Goal: Information Seeking & Learning: Compare options

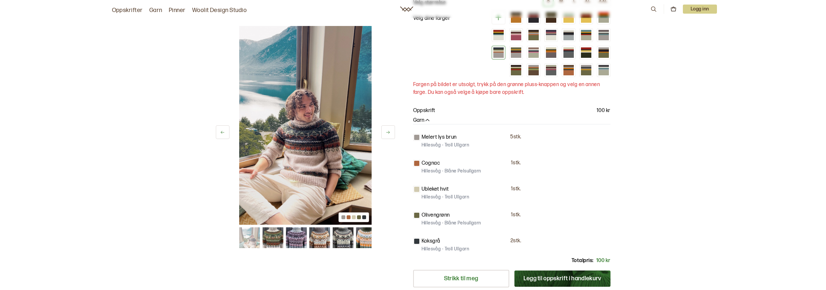
scroll to position [97, 0]
click at [387, 132] on icon at bounding box center [388, 132] width 5 height 5
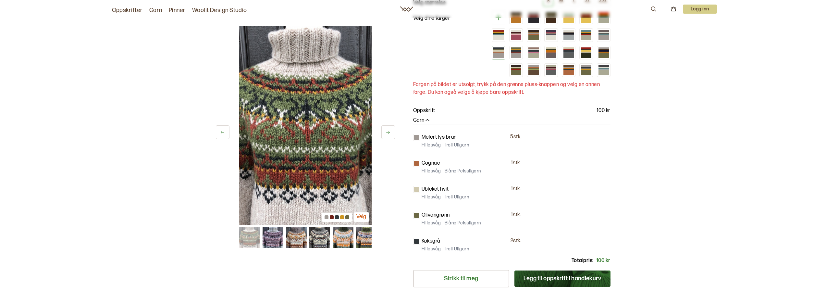
click at [277, 240] on img at bounding box center [273, 237] width 21 height 21
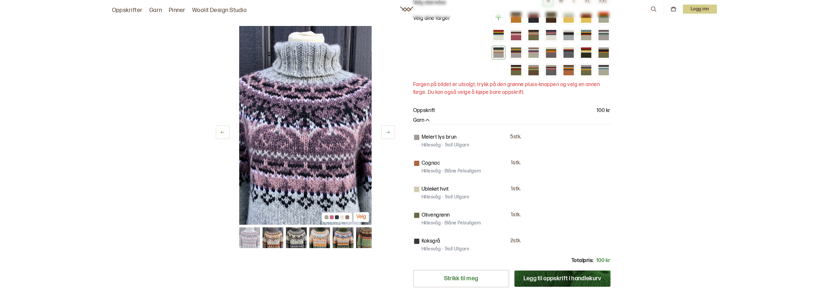
click at [276, 235] on img at bounding box center [273, 237] width 21 height 21
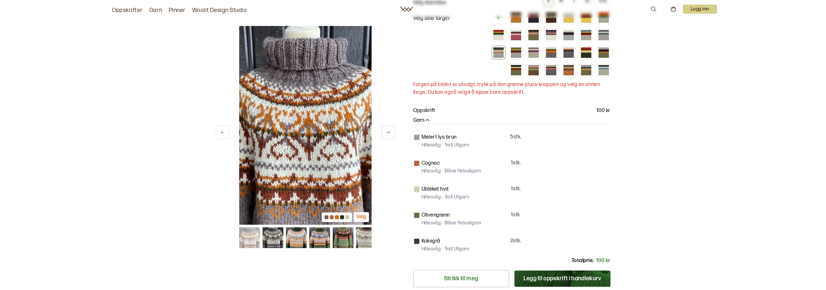
click at [276, 235] on img at bounding box center [273, 237] width 21 height 21
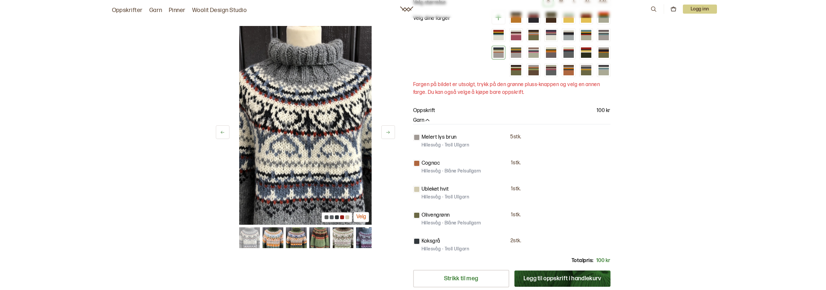
click at [284, 239] on div at bounding box center [305, 237] width 132 height 21
click at [278, 235] on img at bounding box center [273, 237] width 21 height 21
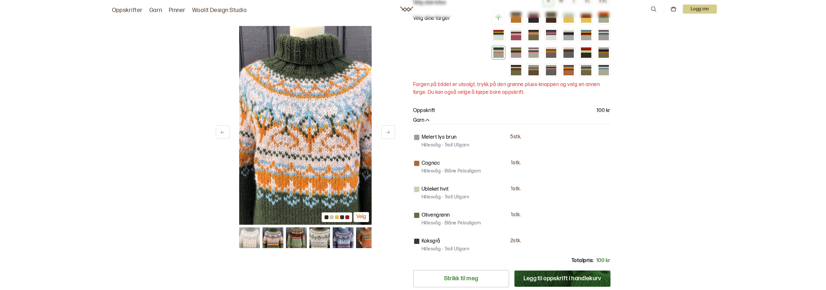
click at [278, 235] on img at bounding box center [273, 237] width 21 height 21
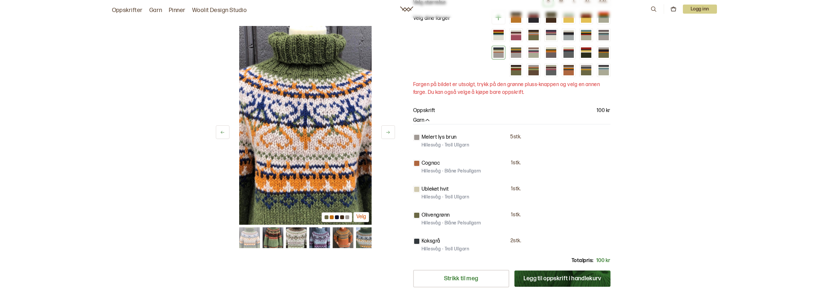
click at [278, 235] on img at bounding box center [272, 237] width 21 height 21
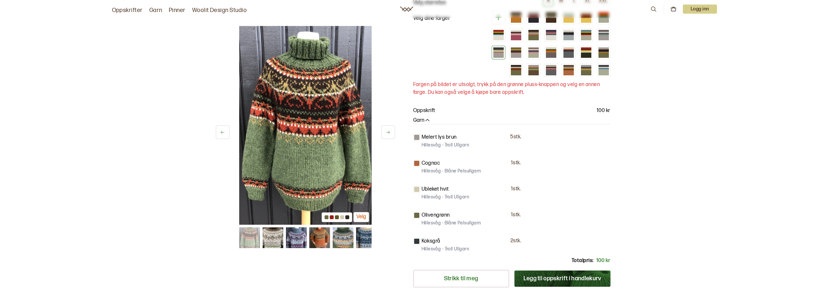
click at [277, 235] on img at bounding box center [272, 237] width 21 height 21
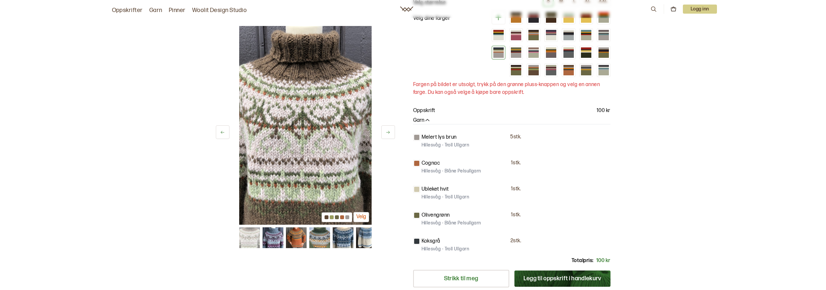
click at [285, 239] on div at bounding box center [305, 237] width 132 height 21
click at [281, 237] on img at bounding box center [272, 237] width 21 height 21
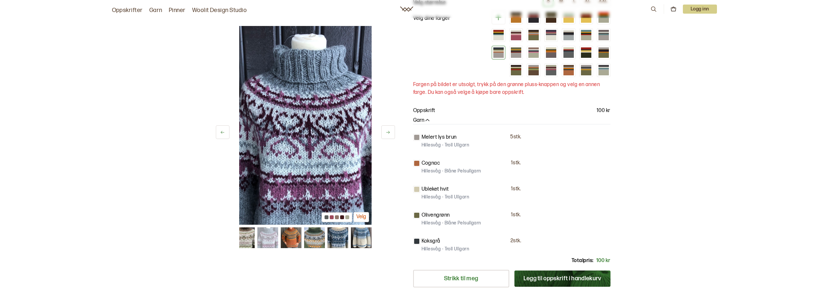
click at [287, 241] on img at bounding box center [291, 237] width 21 height 21
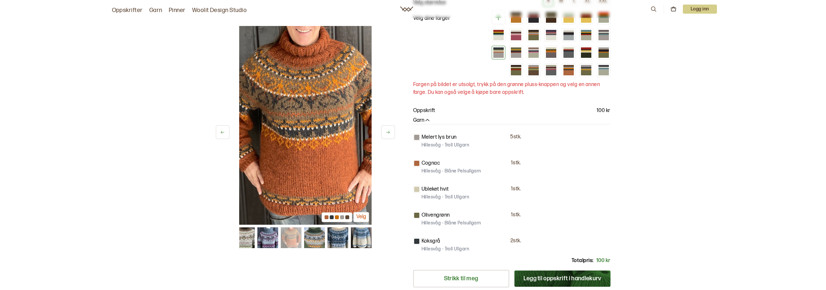
click at [310, 255] on div "35 av 38 Velg 35 av 38 Velg" at bounding box center [305, 155] width 179 height 453
click at [311, 240] on img at bounding box center [314, 237] width 21 height 21
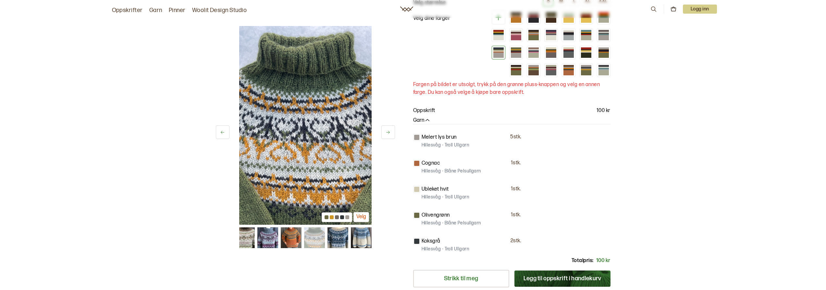
click at [344, 241] on img at bounding box center [337, 237] width 21 height 21
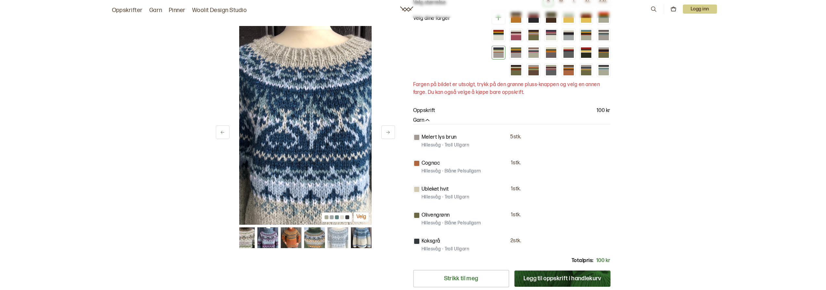
click at [350, 245] on div at bounding box center [305, 237] width 132 height 21
click at [351, 241] on img at bounding box center [361, 237] width 21 height 21
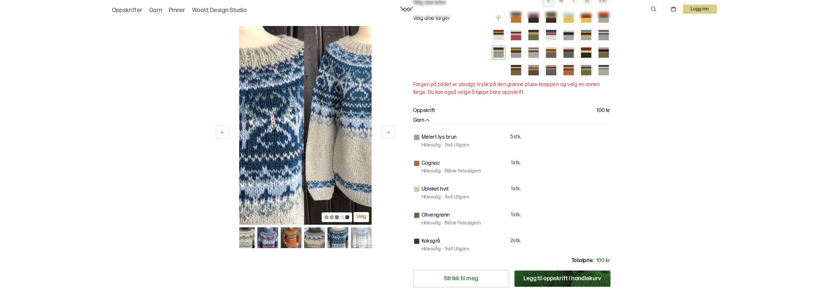
click at [352, 240] on img at bounding box center [361, 237] width 21 height 21
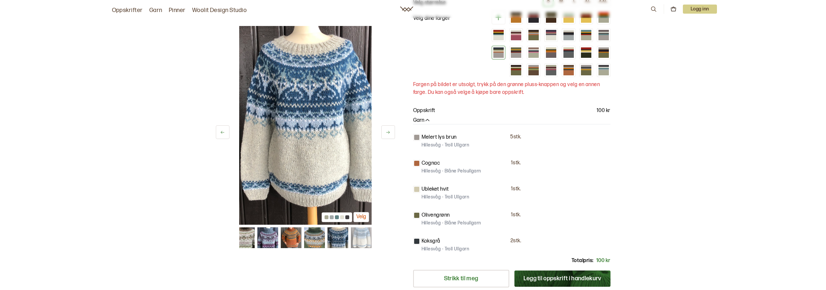
click at [325, 219] on div at bounding box center [327, 217] width 4 height 4
click at [326, 218] on div at bounding box center [327, 217] width 4 height 4
click at [329, 219] on div at bounding box center [337, 217] width 31 height 10
click at [330, 219] on div at bounding box center [332, 217] width 4 height 4
click at [281, 233] on div at bounding box center [305, 237] width 132 height 21
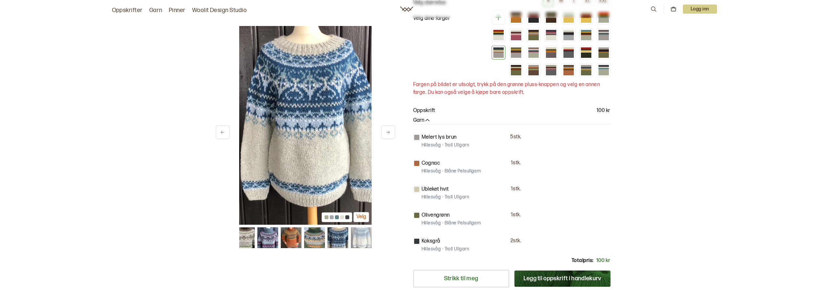
click at [276, 236] on img at bounding box center [267, 237] width 21 height 21
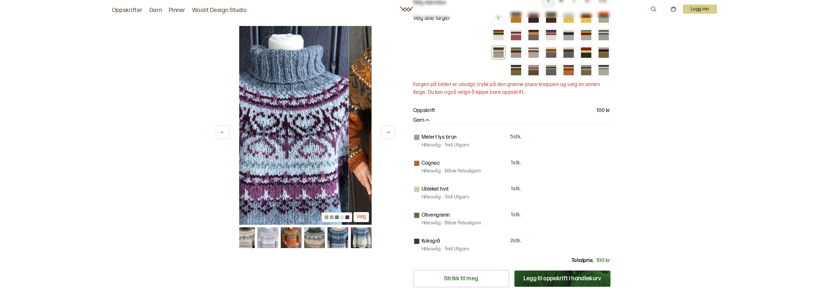
click at [253, 235] on img at bounding box center [244, 237] width 21 height 21
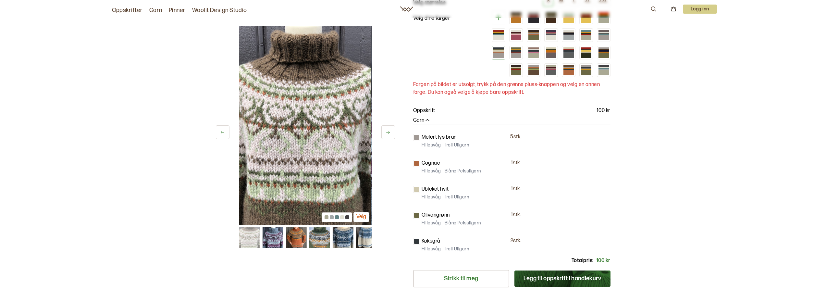
click at [249, 236] on img at bounding box center [249, 237] width 21 height 21
drag, startPoint x: 238, startPoint y: 238, endPoint x: 348, endPoint y: 254, distance: 110.7
click at [348, 254] on div "33 av 38 Velg 33 av 38 Velg" at bounding box center [305, 155] width 179 height 453
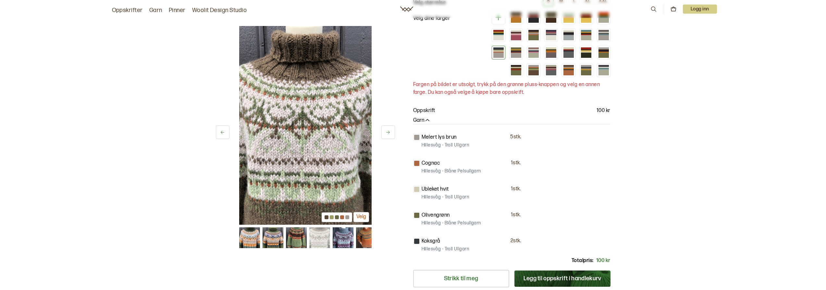
drag, startPoint x: 316, startPoint y: 235, endPoint x: 463, endPoint y: 219, distance: 148.4
click at [463, 219] on div "33 av 38 Velg 33 av 38 Velg [PERSON_NAME] - Villmarksgensere VOL I Alasuq Polar…" at bounding box center [414, 155] width 416 height 479
drag, startPoint x: 299, startPoint y: 233, endPoint x: 461, endPoint y: 242, distance: 162.3
click at [461, 242] on div "33 av 38 Velg 33 av 38 Velg [PERSON_NAME] - Villmarksgensere VOL I Alasuq Polar…" at bounding box center [414, 155] width 416 height 479
click at [254, 237] on img at bounding box center [249, 237] width 21 height 21
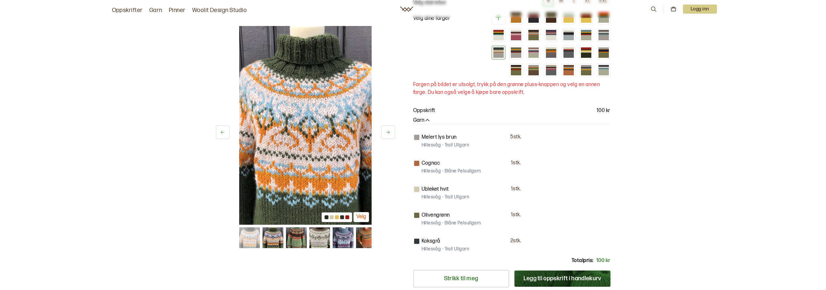
click at [273, 245] on img at bounding box center [273, 237] width 21 height 21
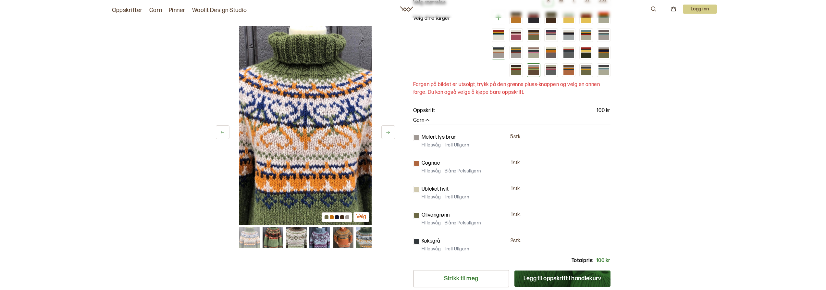
click at [530, 70] on div at bounding box center [534, 72] width 10 height 5
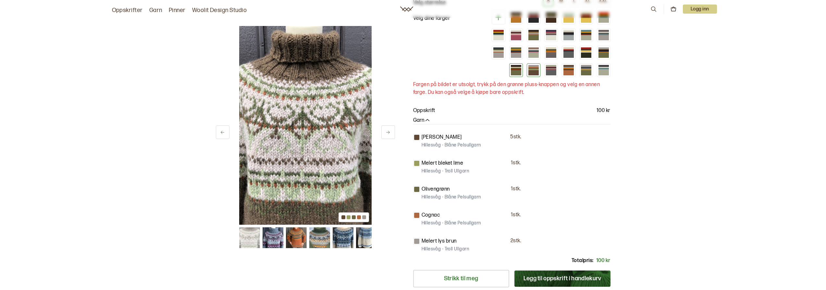
click at [518, 74] on div at bounding box center [516, 72] width 10 height 5
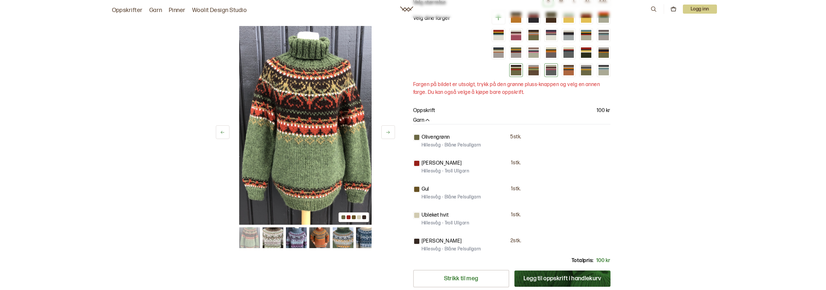
click at [551, 71] on div at bounding box center [551, 72] width 10 height 5
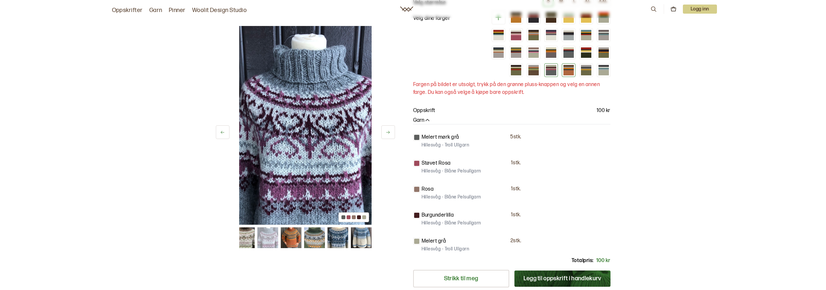
click at [570, 73] on div at bounding box center [569, 72] width 10 height 5
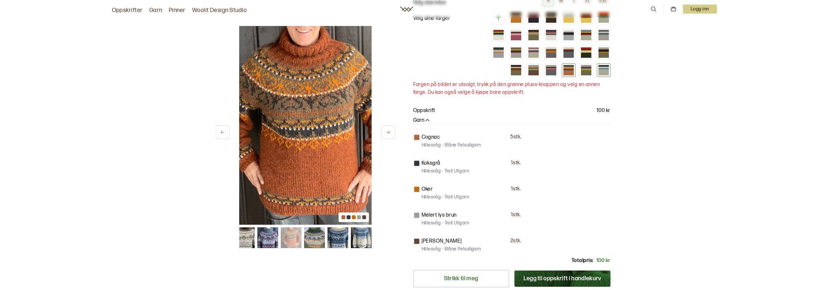
click at [605, 71] on div at bounding box center [604, 72] width 10 height 5
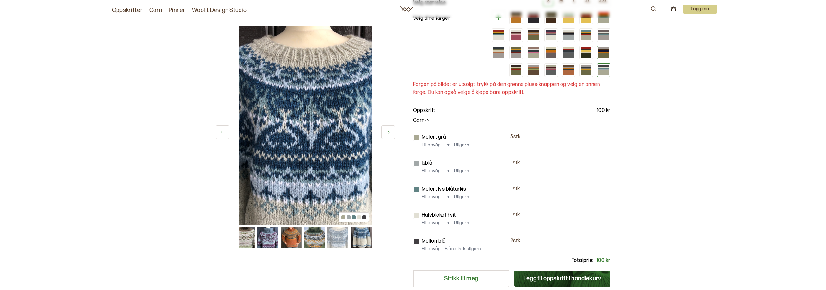
click at [601, 50] on div at bounding box center [604, 49] width 10 height 1
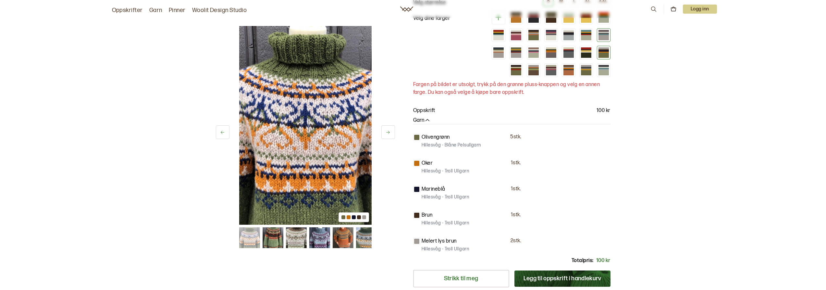
click at [605, 36] on div at bounding box center [604, 37] width 10 height 5
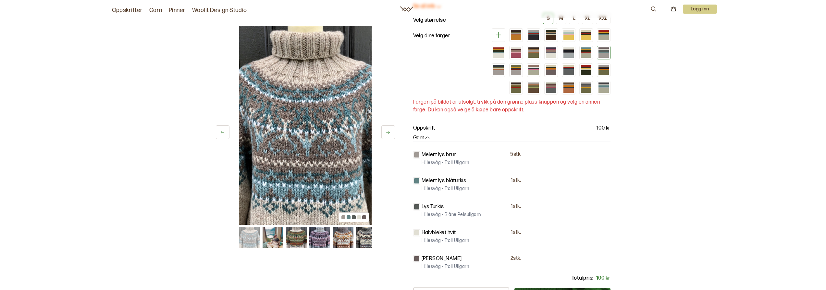
scroll to position [32, 0]
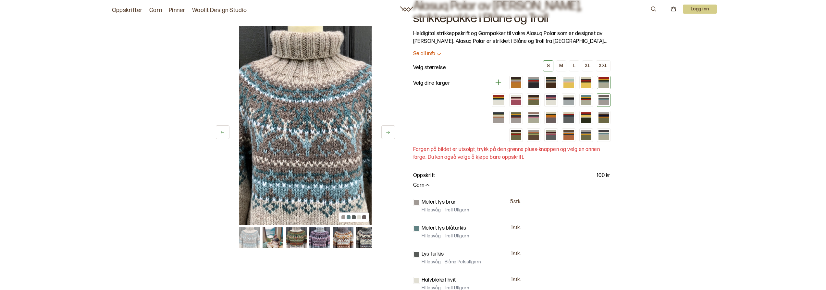
click at [605, 82] on div at bounding box center [604, 84] width 10 height 5
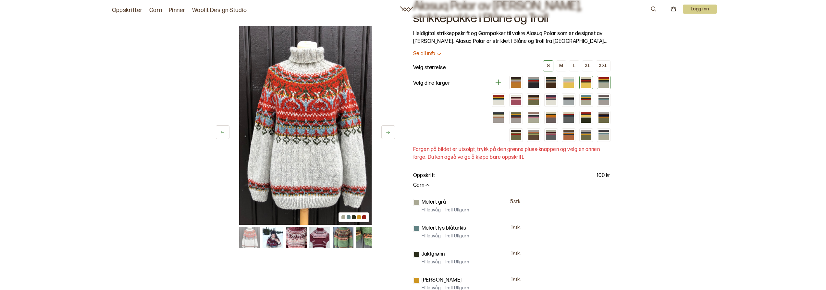
click at [588, 83] on div at bounding box center [586, 84] width 10 height 5
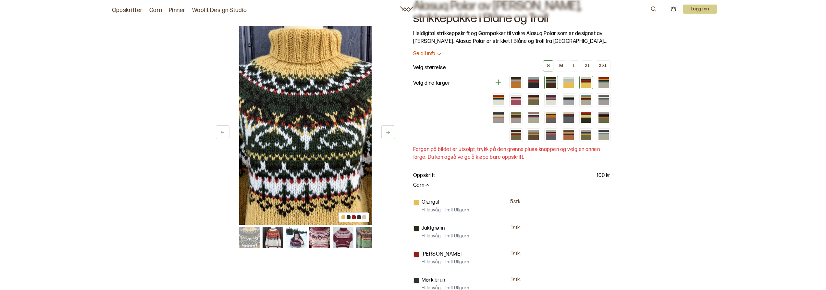
click at [557, 82] on div at bounding box center [552, 83] width 14 height 14
click at [551, 81] on div at bounding box center [551, 82] width 10 height 10
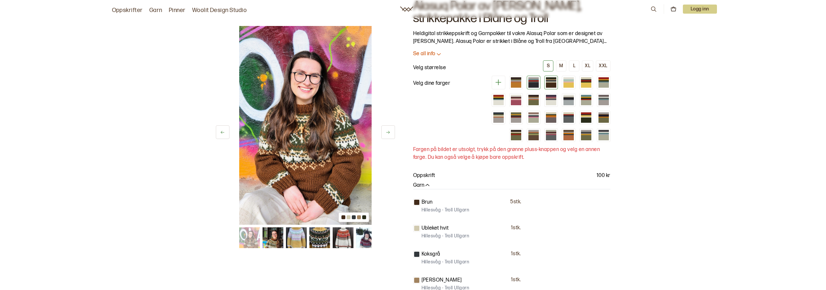
click at [537, 86] on div at bounding box center [534, 84] width 10 height 5
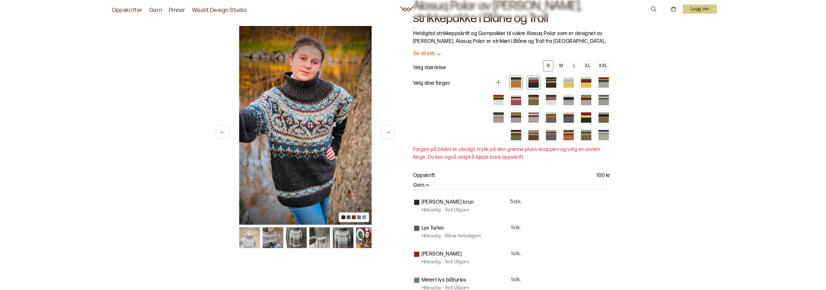
click at [514, 85] on div at bounding box center [516, 84] width 10 height 5
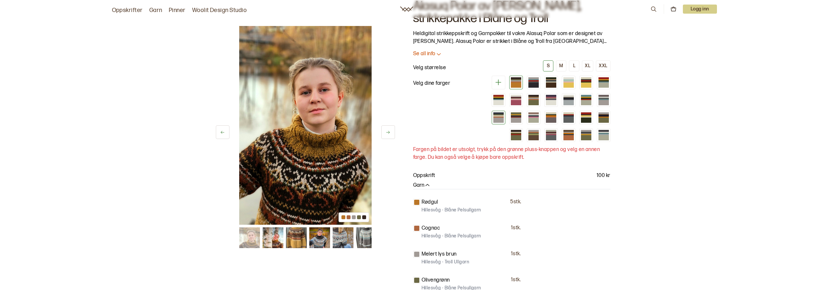
click at [505, 116] on div at bounding box center [548, 109] width 125 height 66
click at [536, 103] on div at bounding box center [534, 102] width 10 height 5
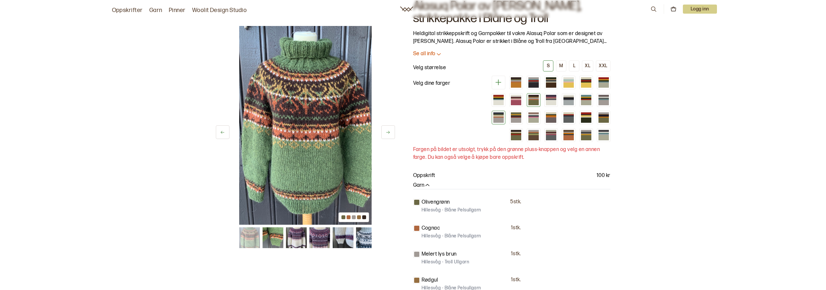
click at [497, 118] on div at bounding box center [499, 120] width 10 height 5
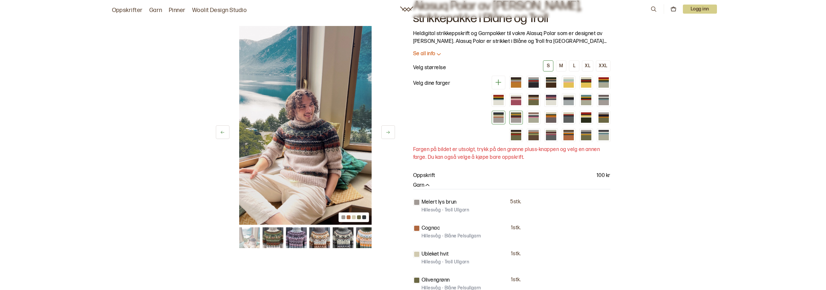
click at [510, 118] on div at bounding box center [516, 118] width 14 height 14
click at [513, 121] on div at bounding box center [516, 120] width 10 height 5
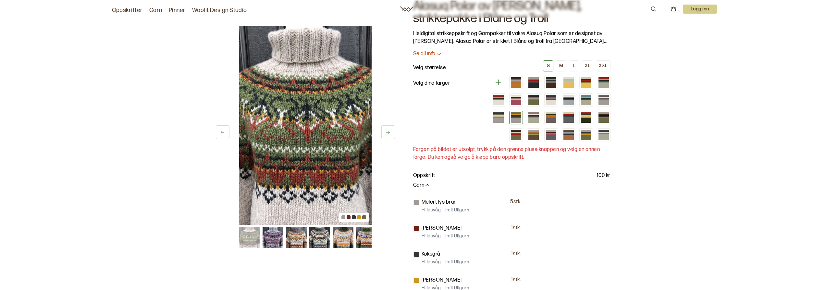
click at [542, 123] on div at bounding box center [548, 109] width 125 height 66
click at [522, 133] on div at bounding box center [516, 135] width 14 height 14
click at [535, 140] on div at bounding box center [534, 135] width 14 height 14
click at [556, 136] on div at bounding box center [551, 137] width 10 height 5
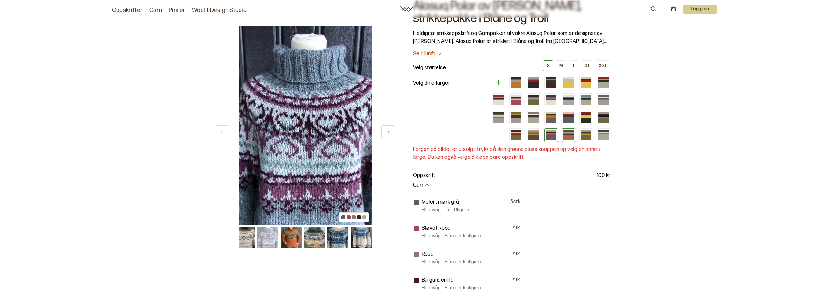
click at [568, 137] on div at bounding box center [569, 137] width 10 height 5
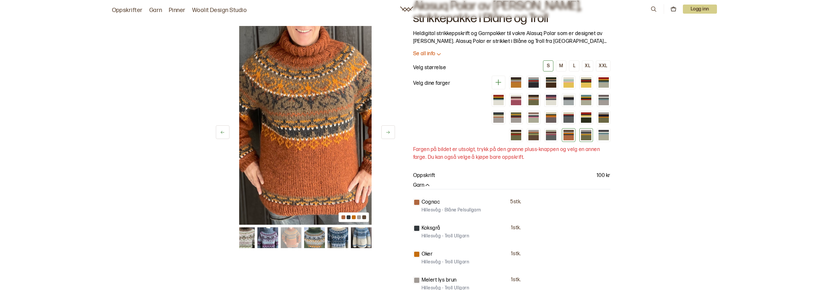
click at [586, 133] on div at bounding box center [586, 133] width 10 height 1
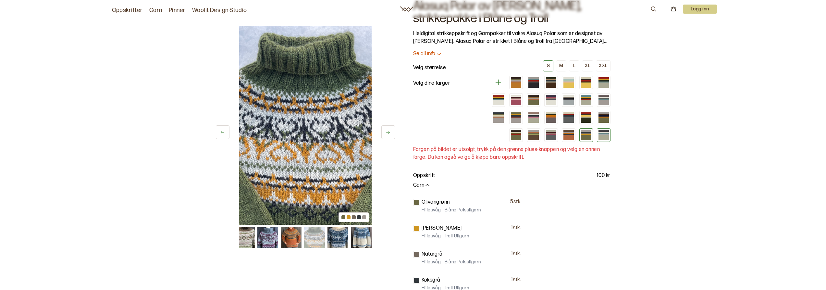
click at [606, 138] on div at bounding box center [604, 137] width 10 height 5
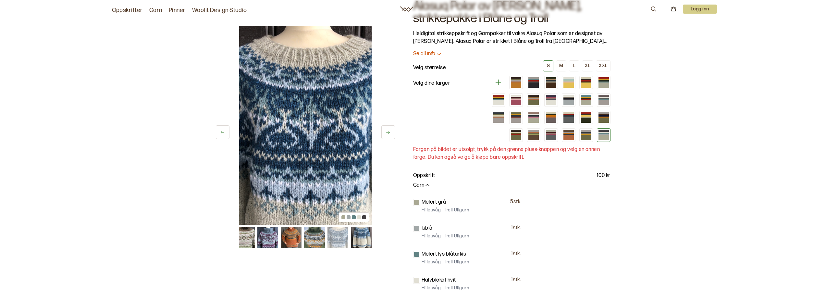
click at [497, 132] on div at bounding box center [548, 109] width 125 height 66
